Goal: Task Accomplishment & Management: Use online tool/utility

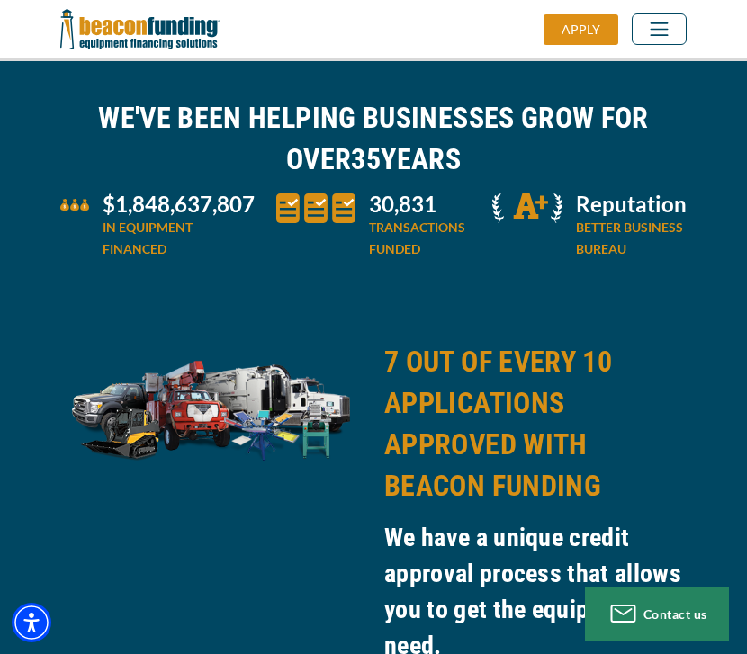
scroll to position [932, 0]
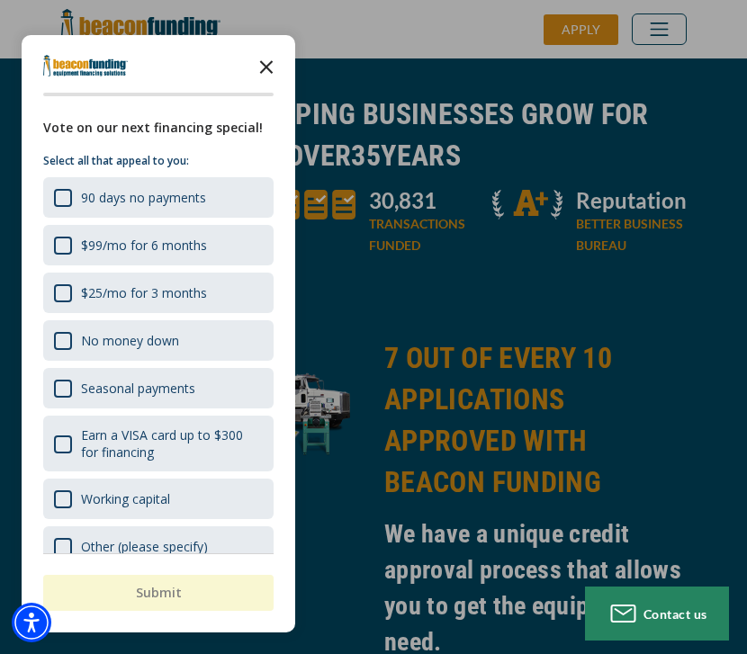
click at [264, 62] on icon "Close the survey" at bounding box center [266, 66] width 36 height 36
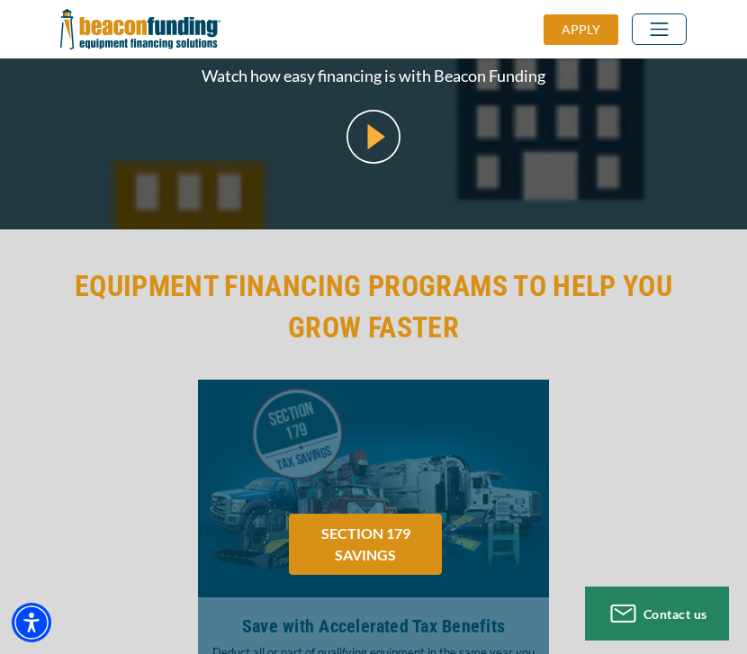
scroll to position [2739, 0]
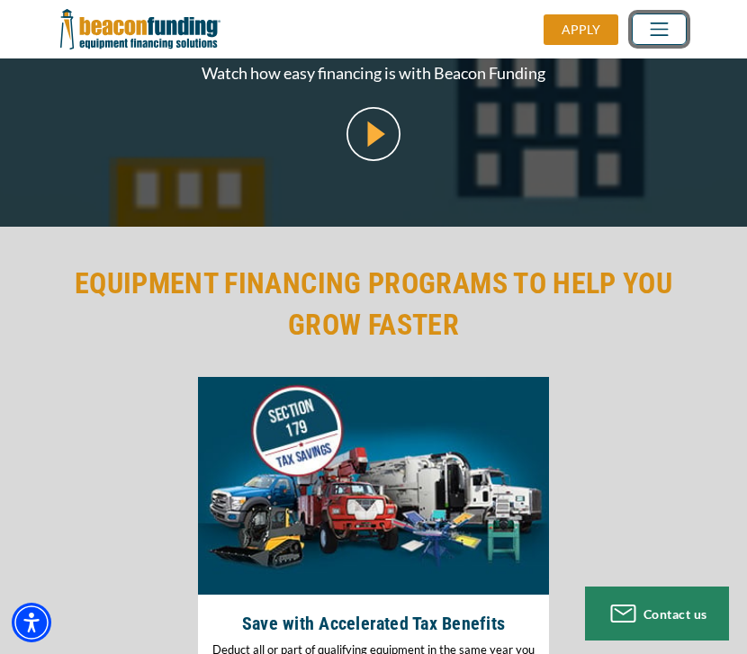
click at [672, 15] on button "Toggle navigation" at bounding box center [659, 30] width 55 height 32
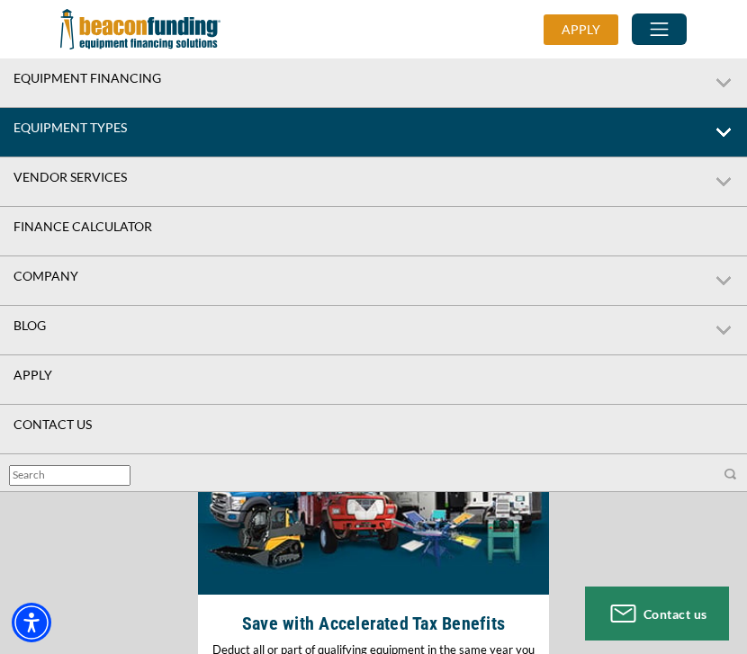
click at [532, 123] on link "Equipment Types" at bounding box center [317, 128] width 635 height 40
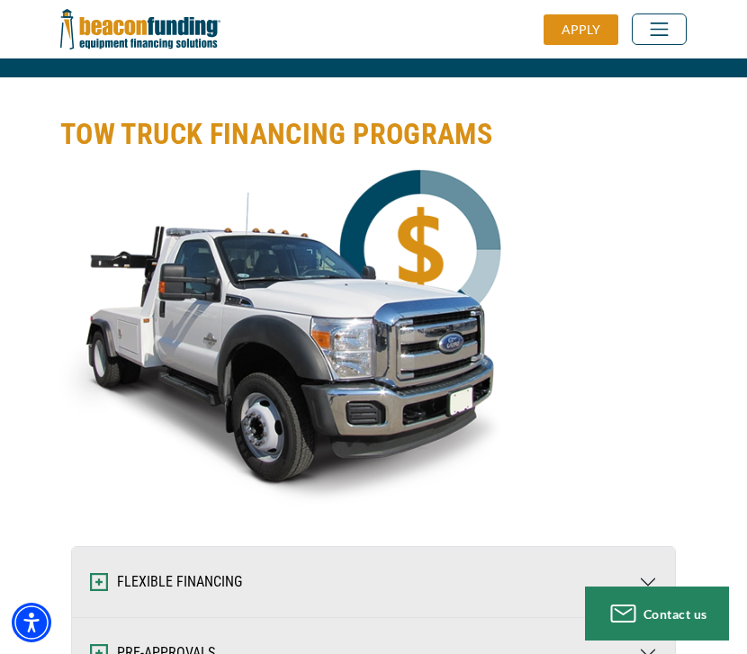
scroll to position [3759, 0]
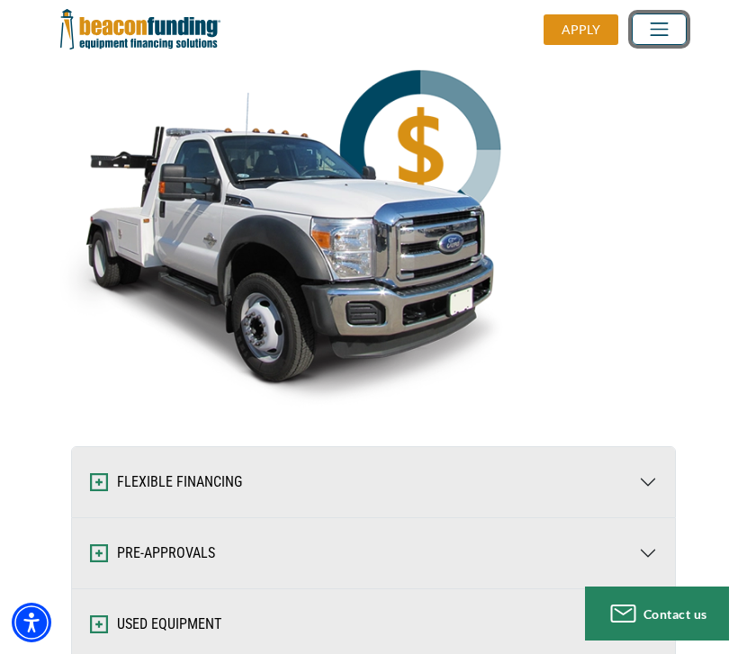
click at [666, 25] on span "Toggle navigation" at bounding box center [660, 29] width 32 height 23
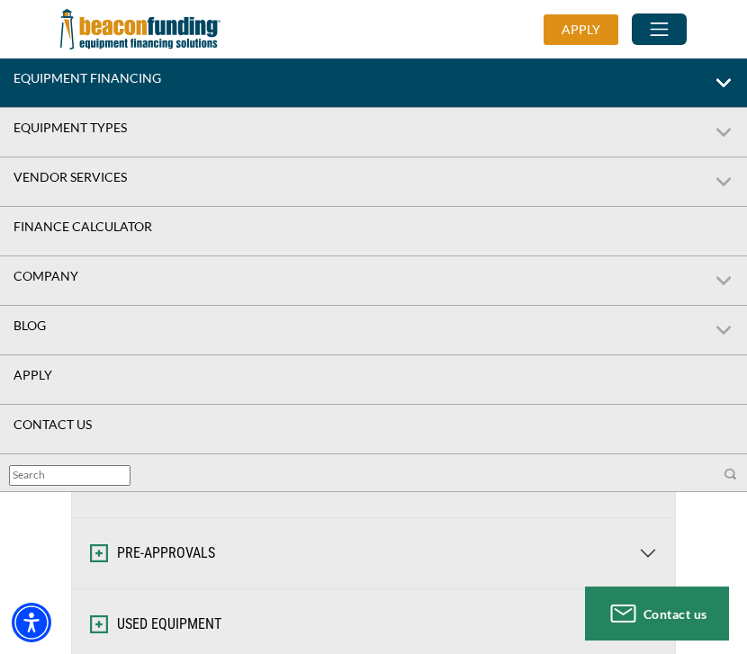
click at [725, 81] on label "Equipment Financing" at bounding box center [373, 84] width 747 height 50
click at [12, 70] on input "Equipment Financing" at bounding box center [6, 65] width 12 height 12
checkbox input "true"
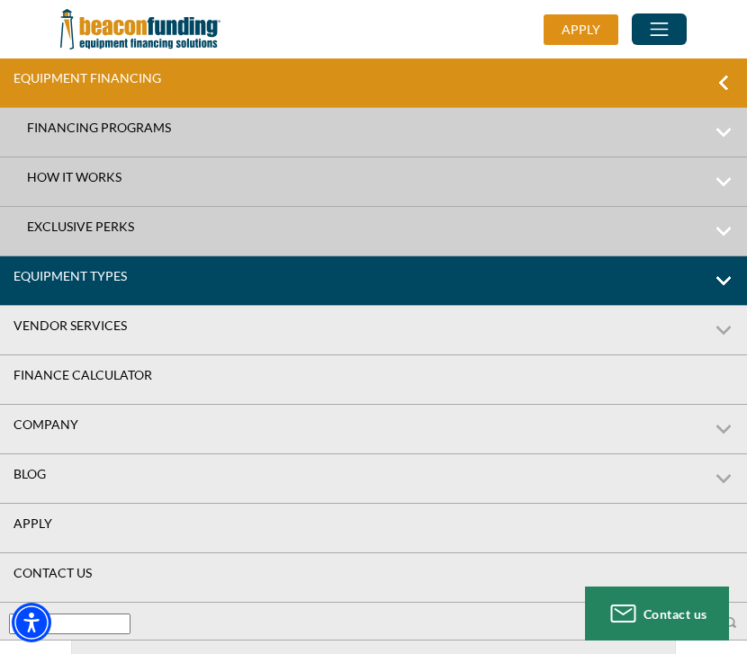
click at [720, 282] on label "Equipment Types" at bounding box center [373, 282] width 747 height 50
click at [12, 268] on input "Equipment Types" at bounding box center [6, 263] width 12 height 12
checkbox input "true"
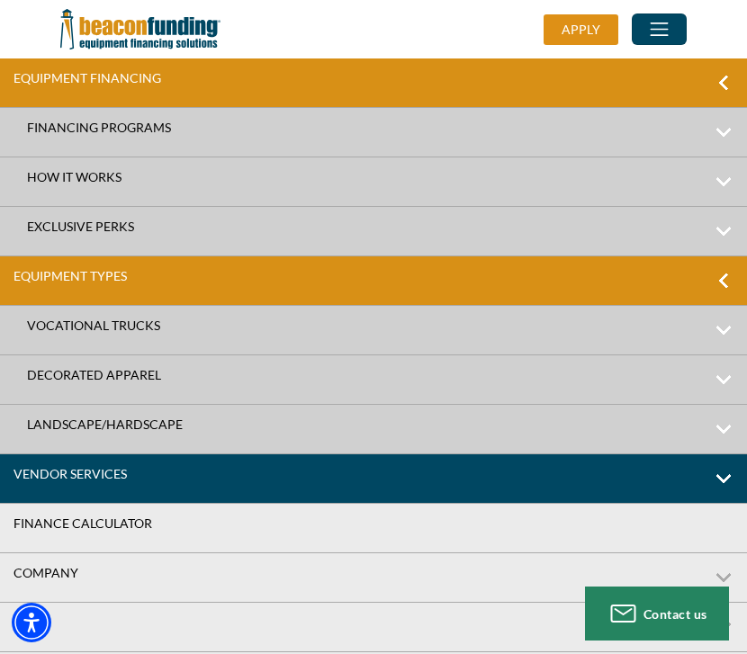
scroll to position [4255, 0]
click at [726, 477] on label "Vendor Services" at bounding box center [373, 480] width 747 height 50
click at [12, 466] on input "Vendor Services" at bounding box center [6, 461] width 12 height 12
checkbox input "true"
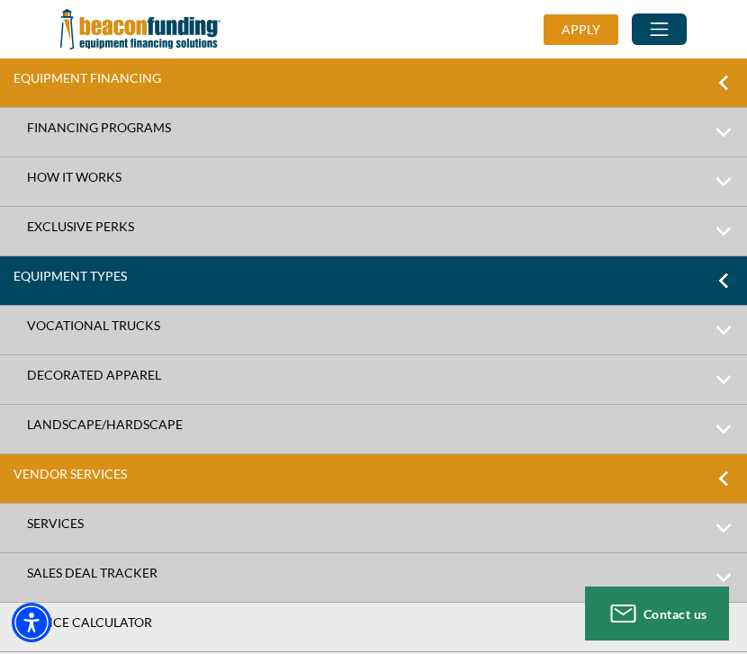
scroll to position [4937, 0]
click at [726, 274] on label "Equipment Types" at bounding box center [373, 282] width 747 height 50
click at [12, 268] on input "Equipment Types" at bounding box center [6, 263] width 12 height 12
checkbox input "false"
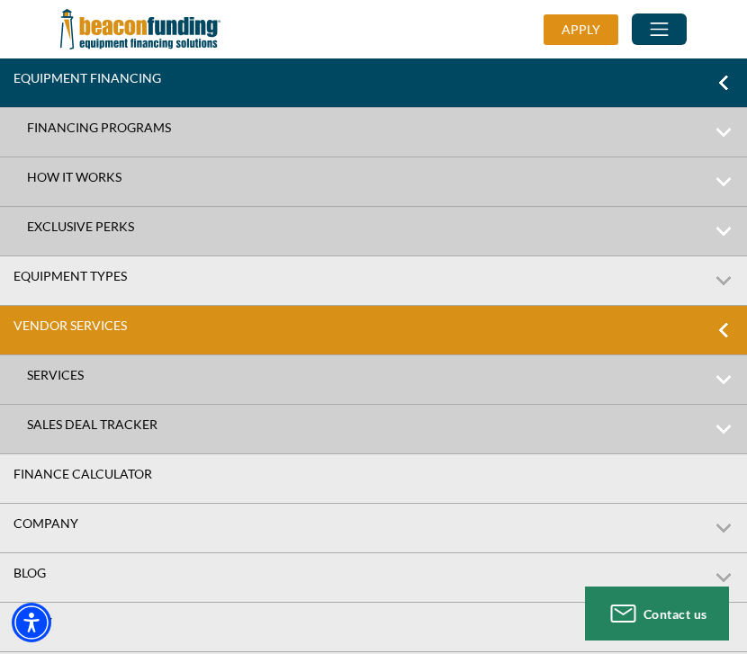
click at [723, 92] on label "Equipment Financing" at bounding box center [373, 84] width 747 height 50
click at [12, 70] on input "Equipment Financing" at bounding box center [6, 65] width 12 height 12
checkbox input "false"
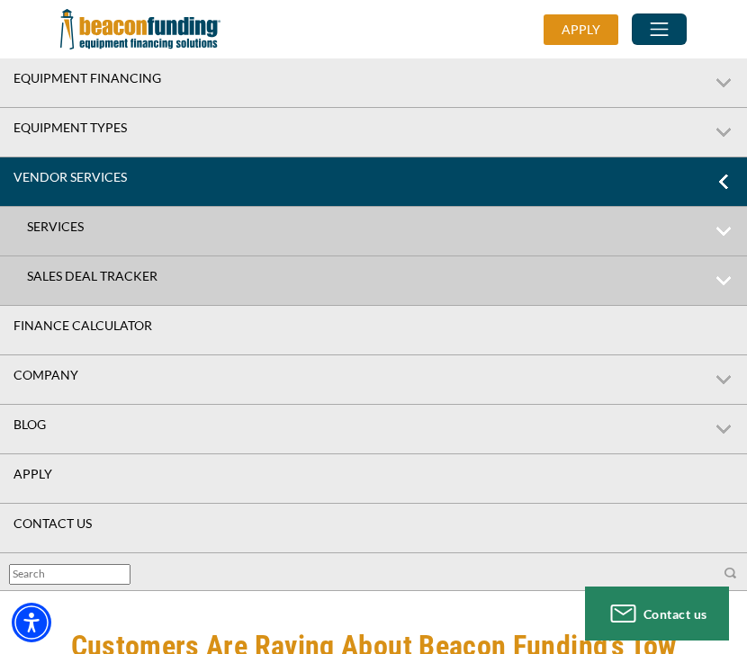
click at [720, 198] on label "Vendor Services" at bounding box center [373, 183] width 747 height 50
click at [12, 169] on input "Vendor Services" at bounding box center [6, 164] width 12 height 12
checkbox input "false"
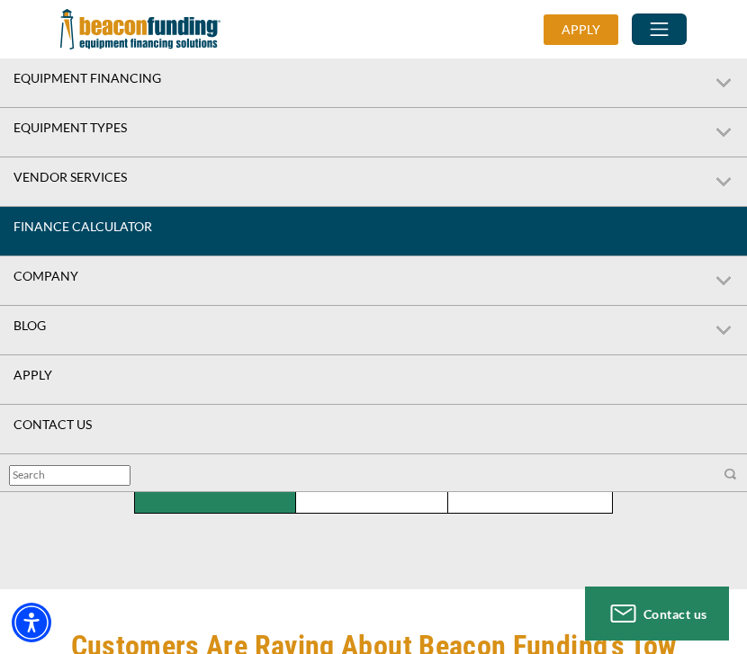
click at [724, 237] on link "Finance Calculator" at bounding box center [373, 227] width 747 height 40
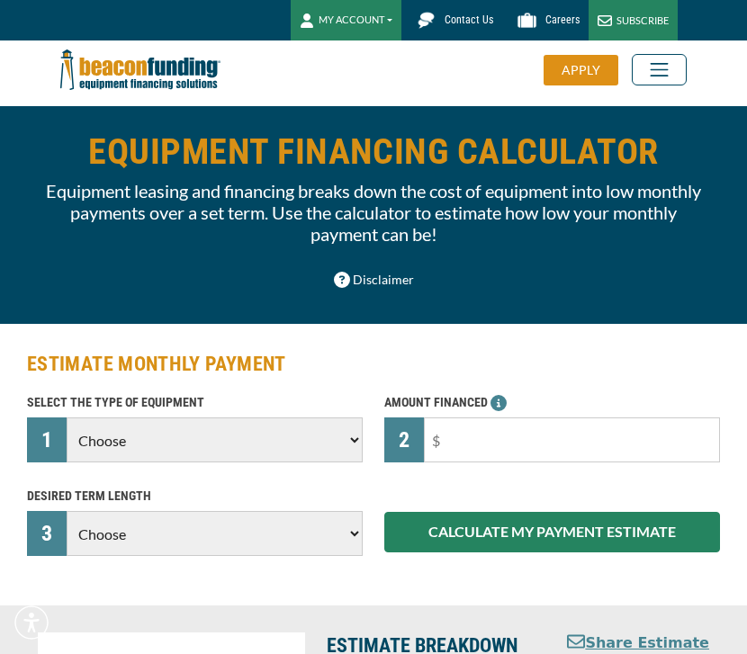
scroll to position [19, 0]
